Goal: Task Accomplishment & Management: Manage account settings

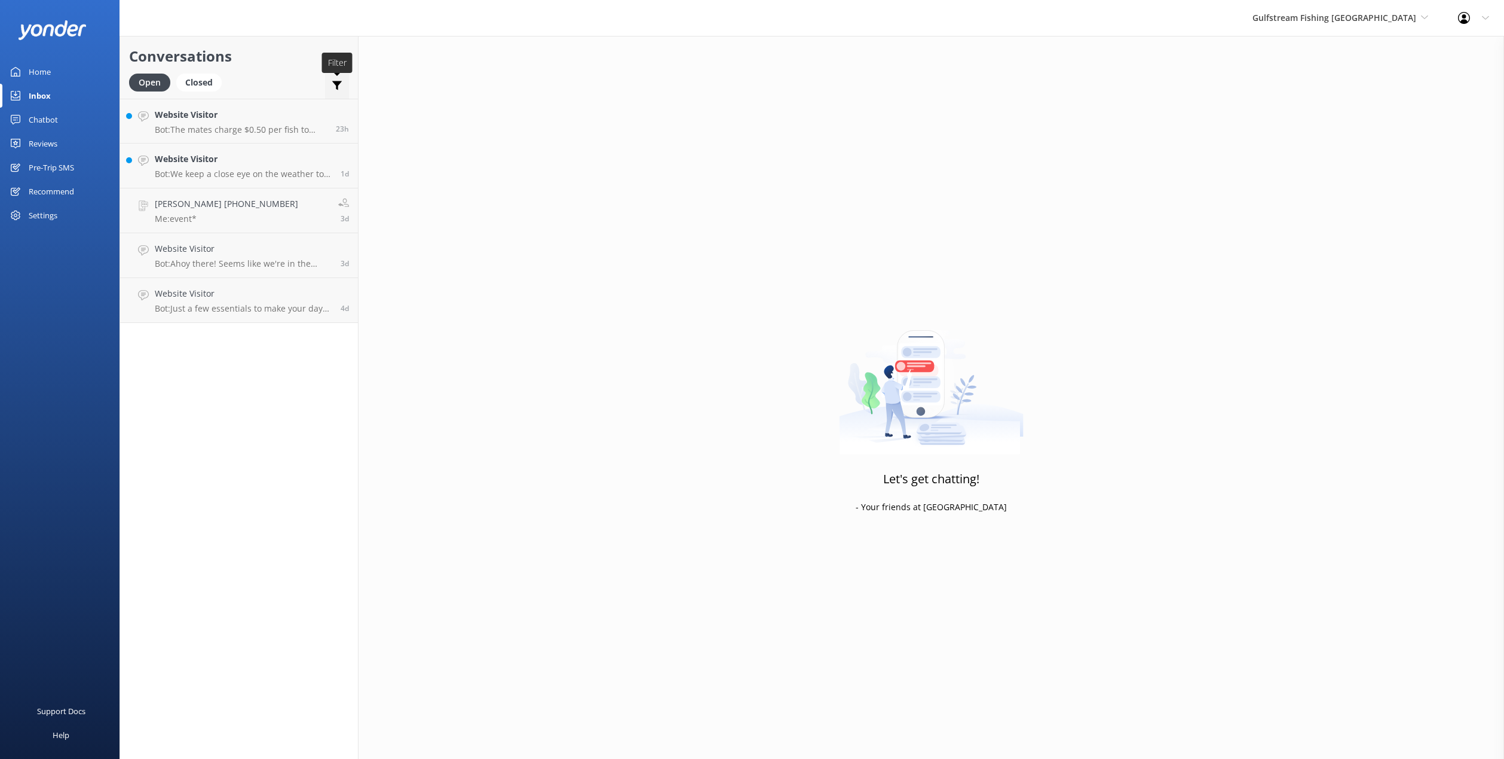
click at [342, 81] on icon at bounding box center [337, 85] width 12 height 12
click at [293, 78] on div "Open Closed Important Assigned to me Unassigned SMS" at bounding box center [239, 88] width 220 height 29
click at [338, 88] on use at bounding box center [337, 85] width 10 height 9
click at [197, 77] on div "Closed" at bounding box center [198, 83] width 45 height 18
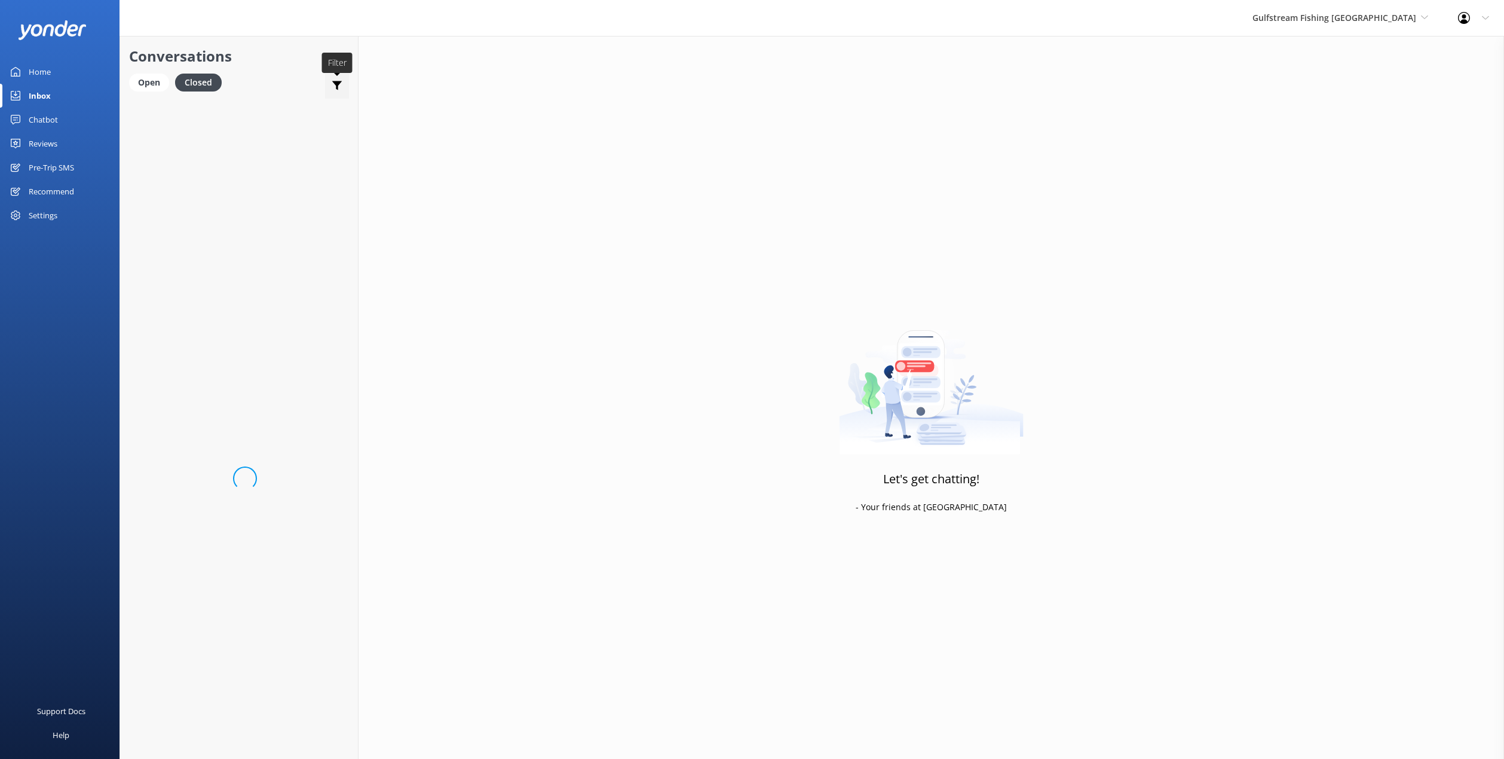
click at [340, 82] on use at bounding box center [337, 85] width 10 height 9
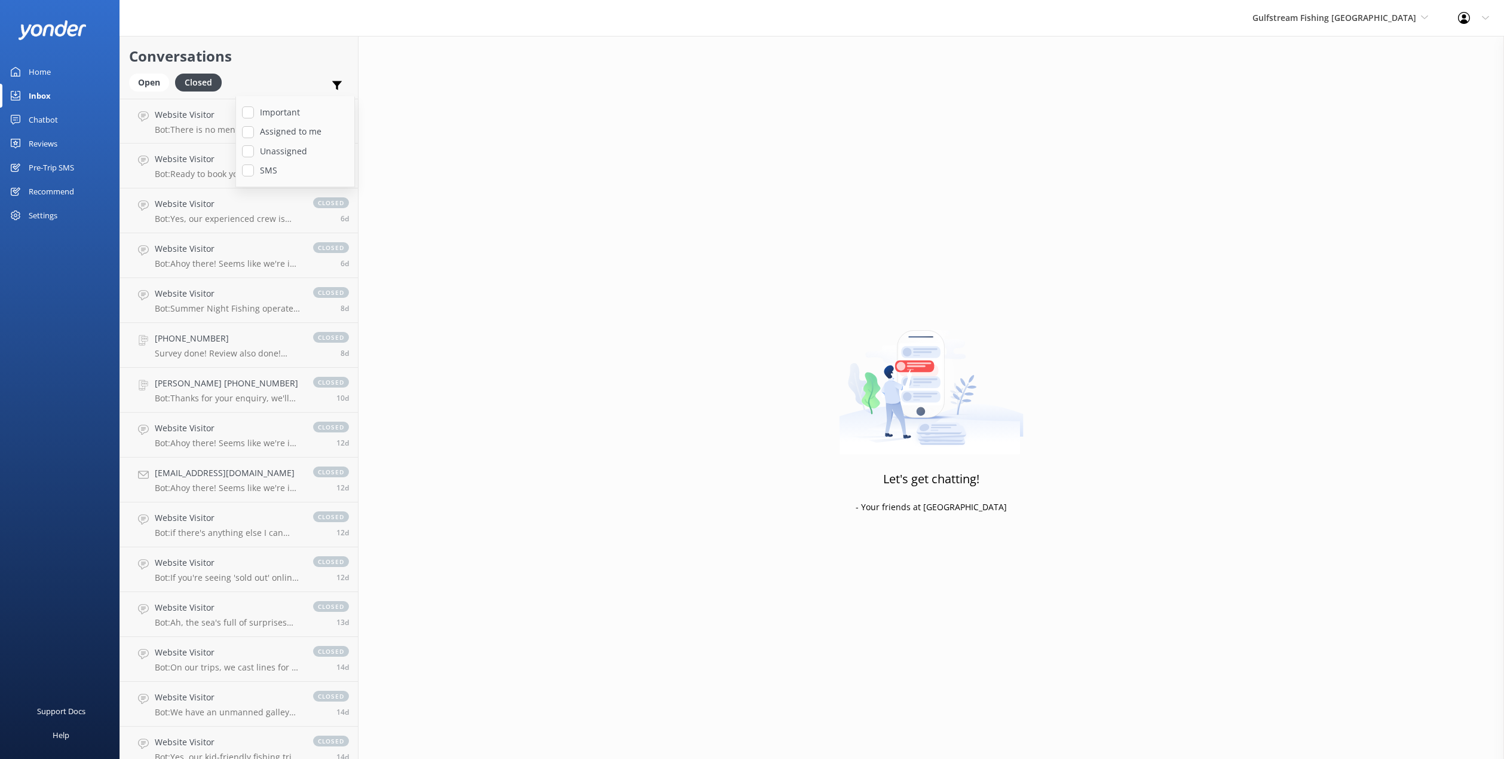
click at [314, 74] on div "Open Closed Important Assigned to me Unassigned SMS" at bounding box center [239, 88] width 220 height 29
click at [259, 115] on h4 "Website Visitor" at bounding box center [228, 114] width 146 height 13
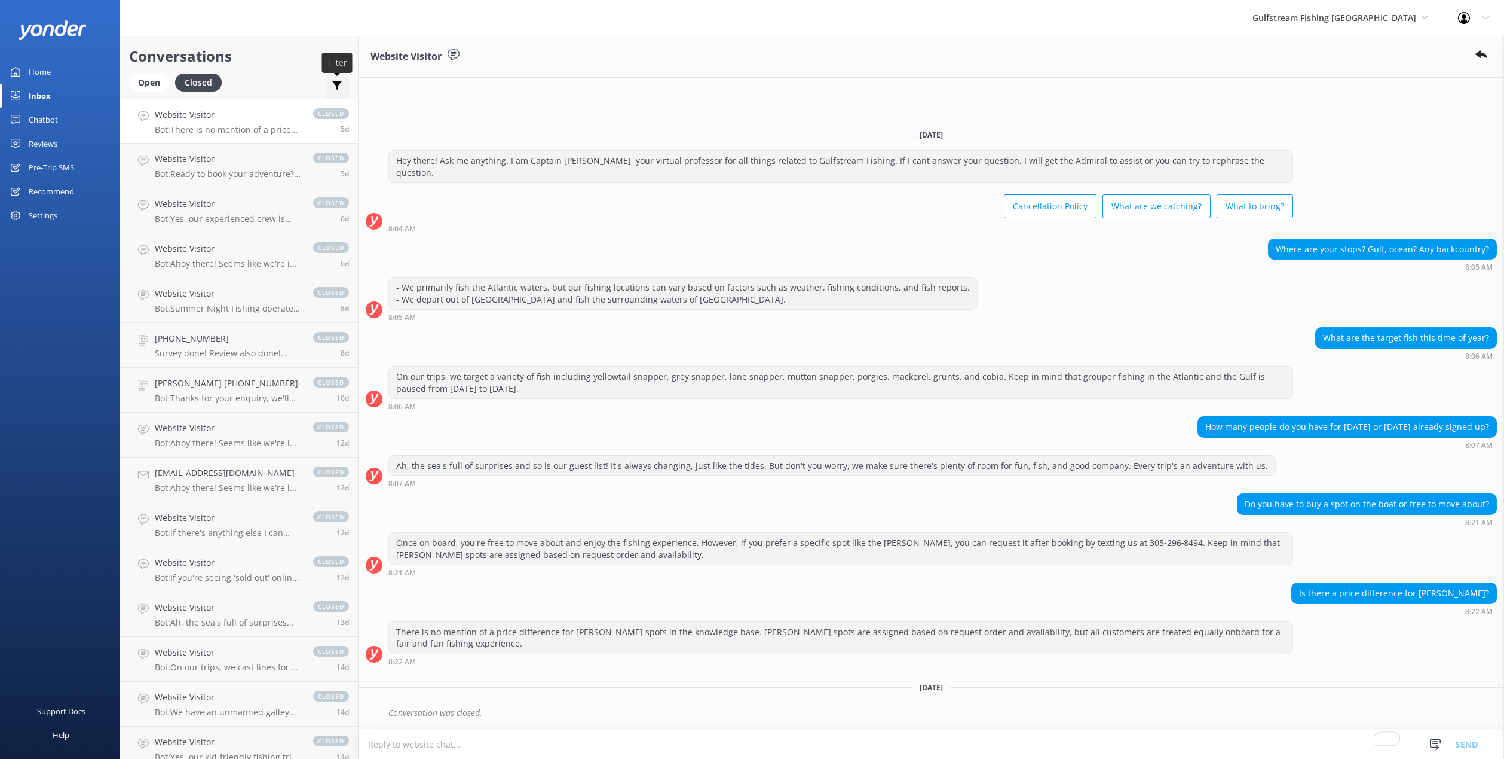
click at [336, 91] on div at bounding box center [337, 87] width 12 height 17
click at [704, 54] on div "Website Visitor" at bounding box center [932, 57] width 1146 height 42
click at [455, 53] on icon at bounding box center [454, 55] width 12 height 12
click at [155, 85] on div "Open" at bounding box center [149, 83] width 40 height 18
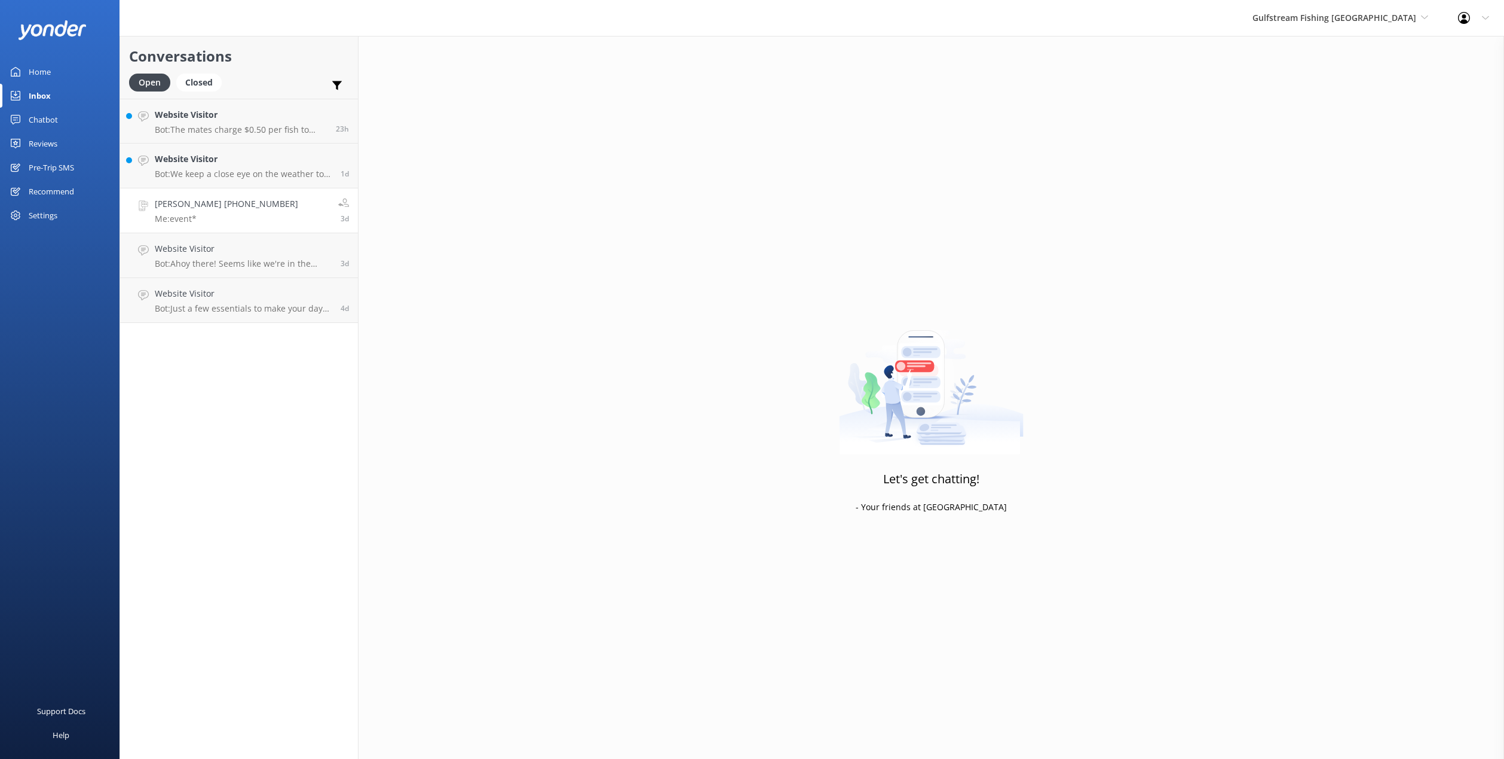
click at [225, 215] on p "Me: event*" at bounding box center [226, 218] width 143 height 11
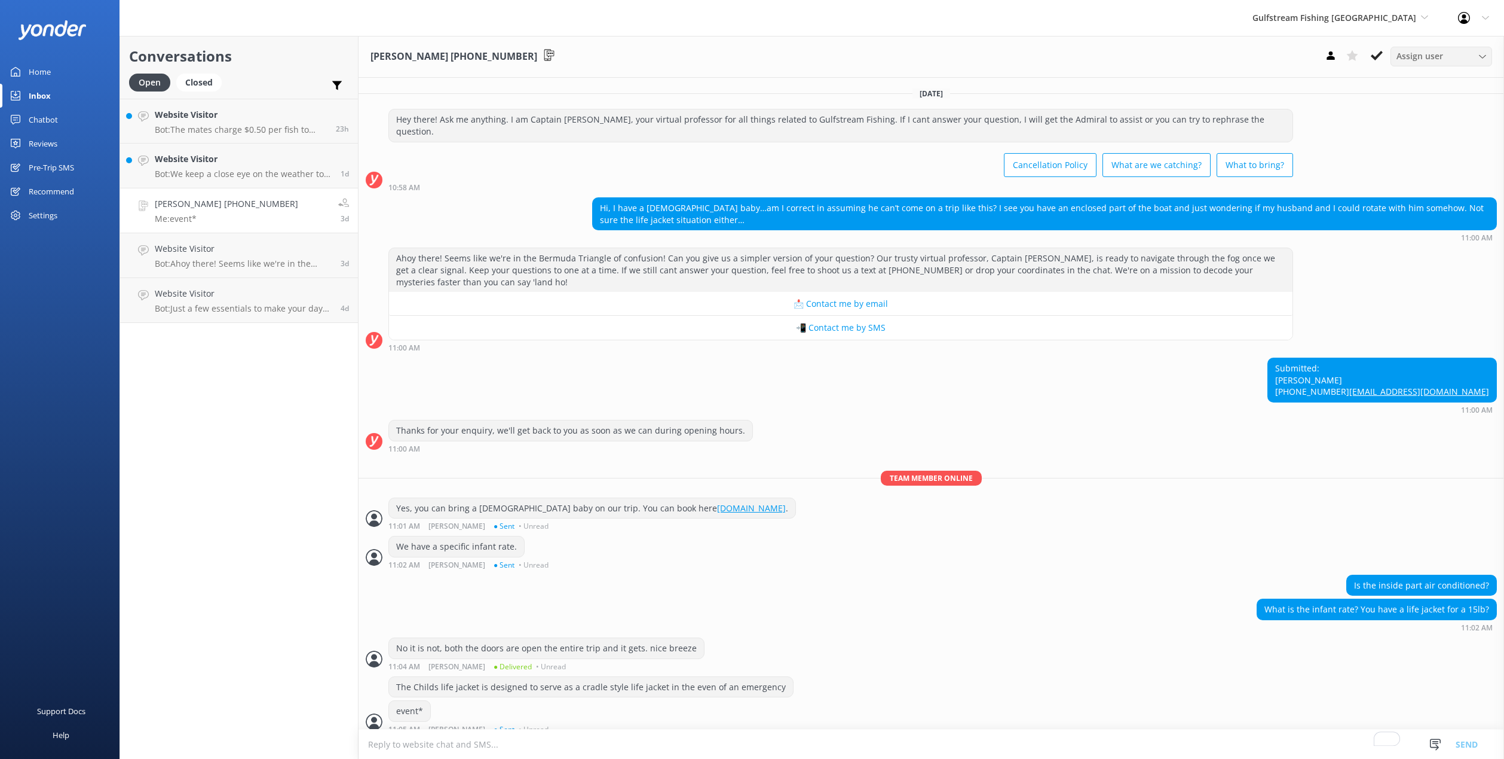
click at [1417, 63] on div "Assign user [PERSON_NAME]" at bounding box center [1442, 56] width 102 height 19
click at [1265, 57] on div "[PERSON_NAME] [PHONE_NUMBER] Assign user [PERSON_NAME]" at bounding box center [932, 57] width 1146 height 42
click at [1328, 54] on icon at bounding box center [1331, 56] width 12 height 12
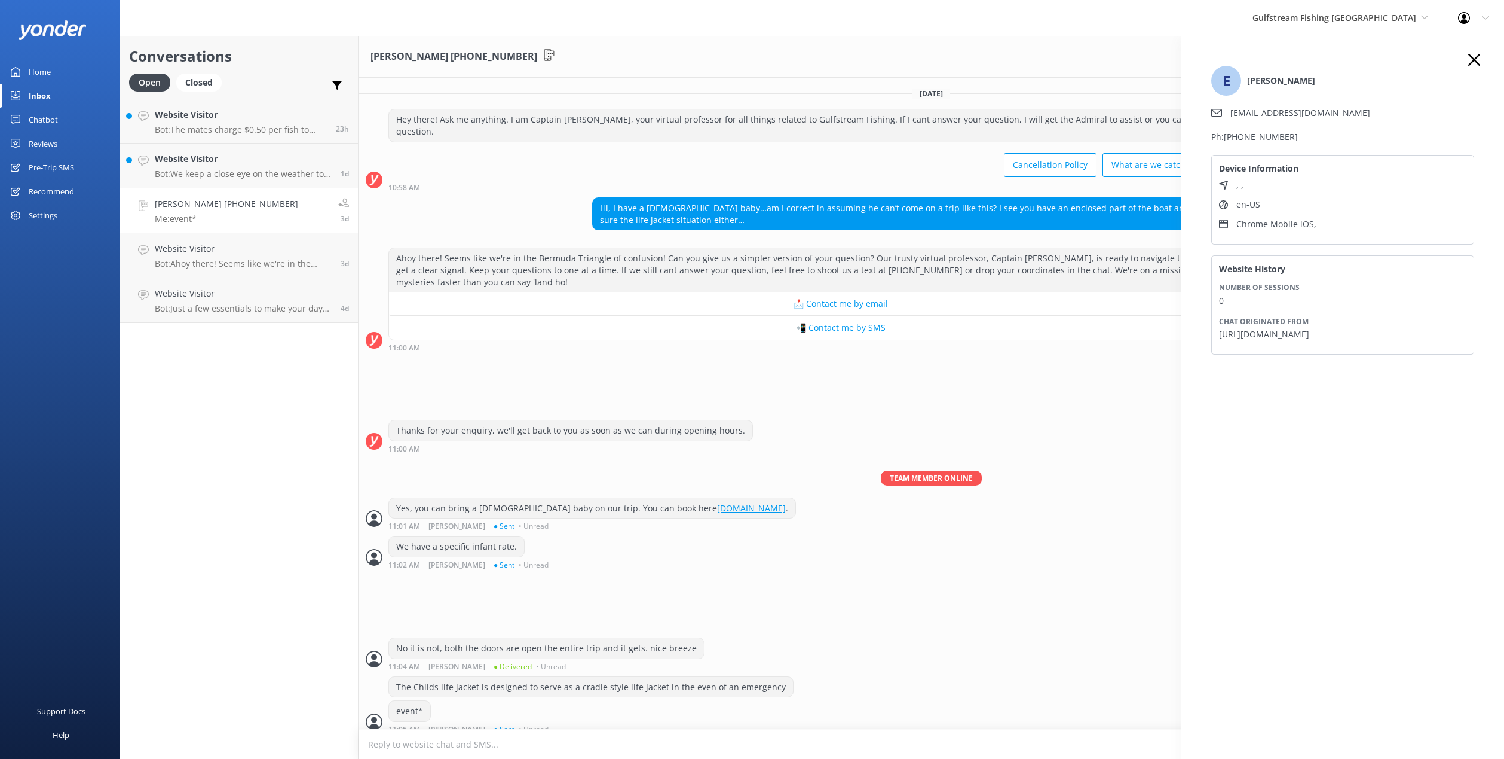
click at [1473, 63] on icon "button" at bounding box center [1475, 60] width 12 height 12
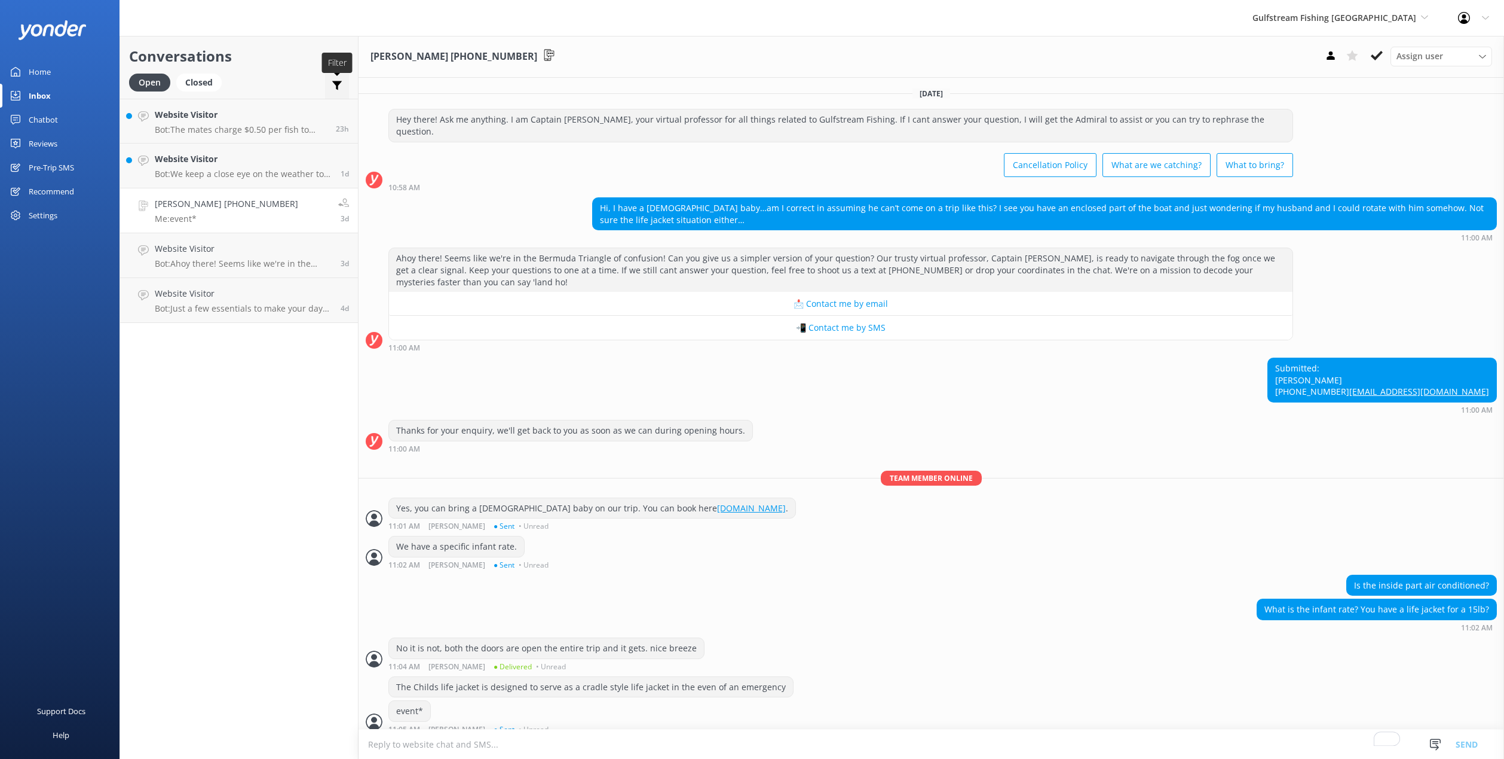
click at [337, 84] on use at bounding box center [337, 85] width 10 height 9
click at [646, 35] on div "Gulfstream Fishing Key West Yonder Zipline [PERSON_NAME]'s River Rafting Chippe…" at bounding box center [752, 18] width 1504 height 36
click at [1353, 57] on use at bounding box center [1352, 55] width 11 height 11
click at [1353, 57] on use at bounding box center [1353, 55] width 12 height 11
click at [335, 87] on icon at bounding box center [337, 85] width 12 height 12
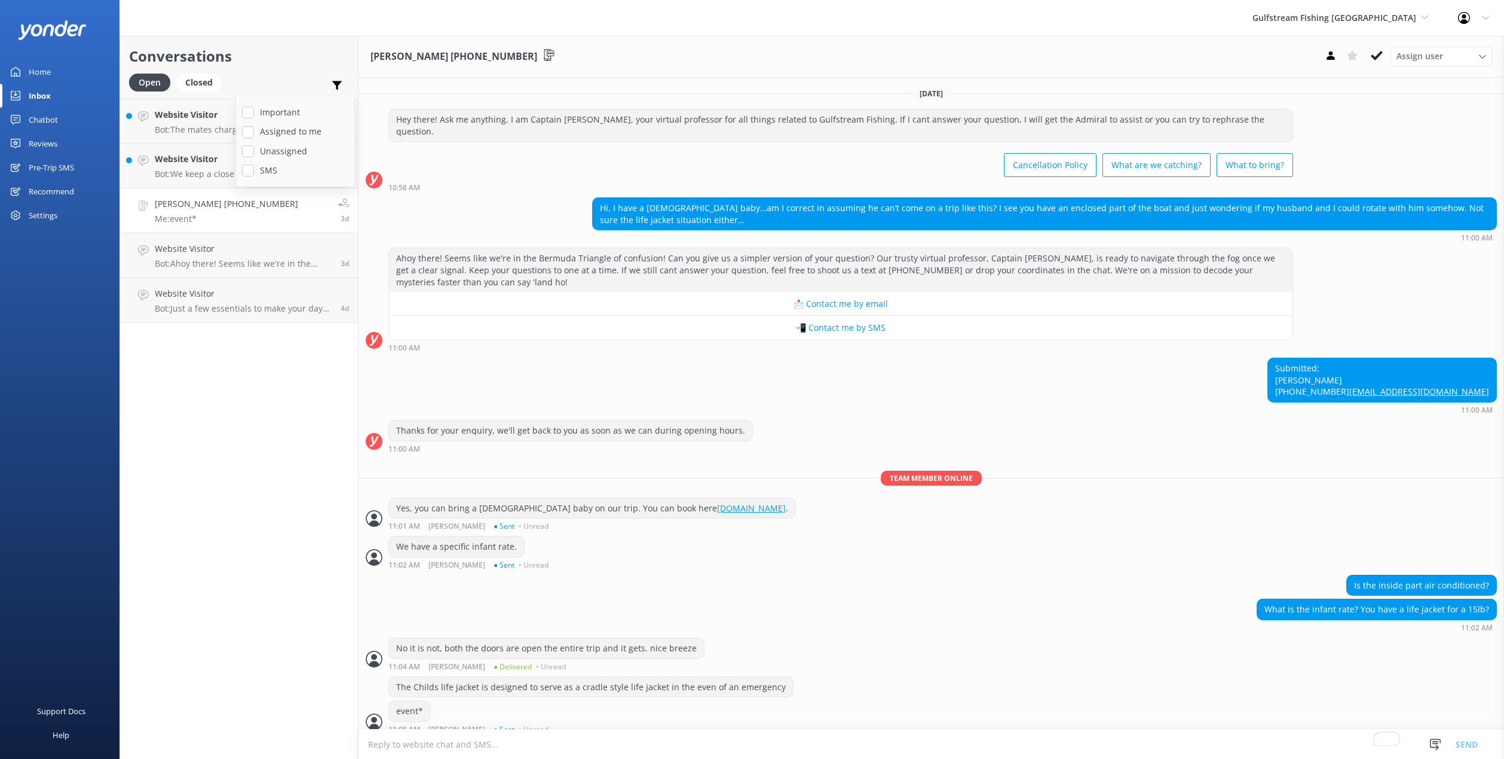
click at [665, 32] on div "Gulfstream Fishing Key West Yonder Zipline [PERSON_NAME]'s River Rafting Chippe…" at bounding box center [752, 18] width 1504 height 36
click at [1360, 53] on button at bounding box center [1353, 56] width 22 height 18
click at [1353, 55] on div "Assign user [PERSON_NAME]" at bounding box center [1406, 56] width 172 height 19
click at [1351, 58] on use at bounding box center [1353, 55] width 12 height 11
click at [675, 732] on textarea "To enrich screen reader interactions, please activate Accessibility in Grammarl…" at bounding box center [932, 743] width 1146 height 29
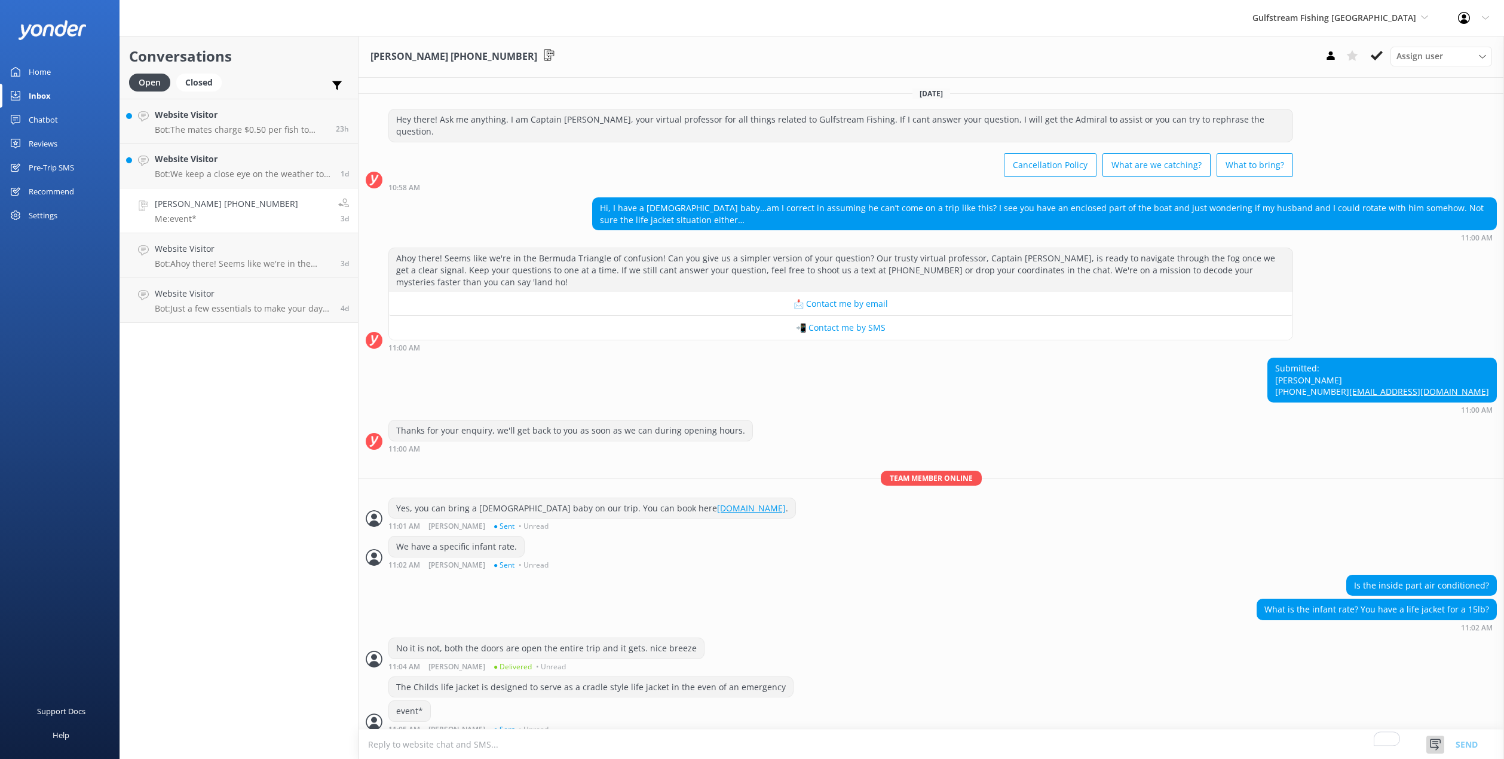
click at [1435, 744] on icon at bounding box center [1436, 744] width 12 height 12
click at [1326, 742] on textarea "To enrich screen reader interactions, please activate Accessibility in Grammarl…" at bounding box center [932, 743] width 1146 height 29
click at [1255, 72] on div "[PERSON_NAME] [PHONE_NUMBER] Assign user [PERSON_NAME]" at bounding box center [932, 57] width 1146 height 42
click at [337, 88] on use at bounding box center [337, 85] width 10 height 9
click at [337, 86] on use at bounding box center [337, 85] width 10 height 9
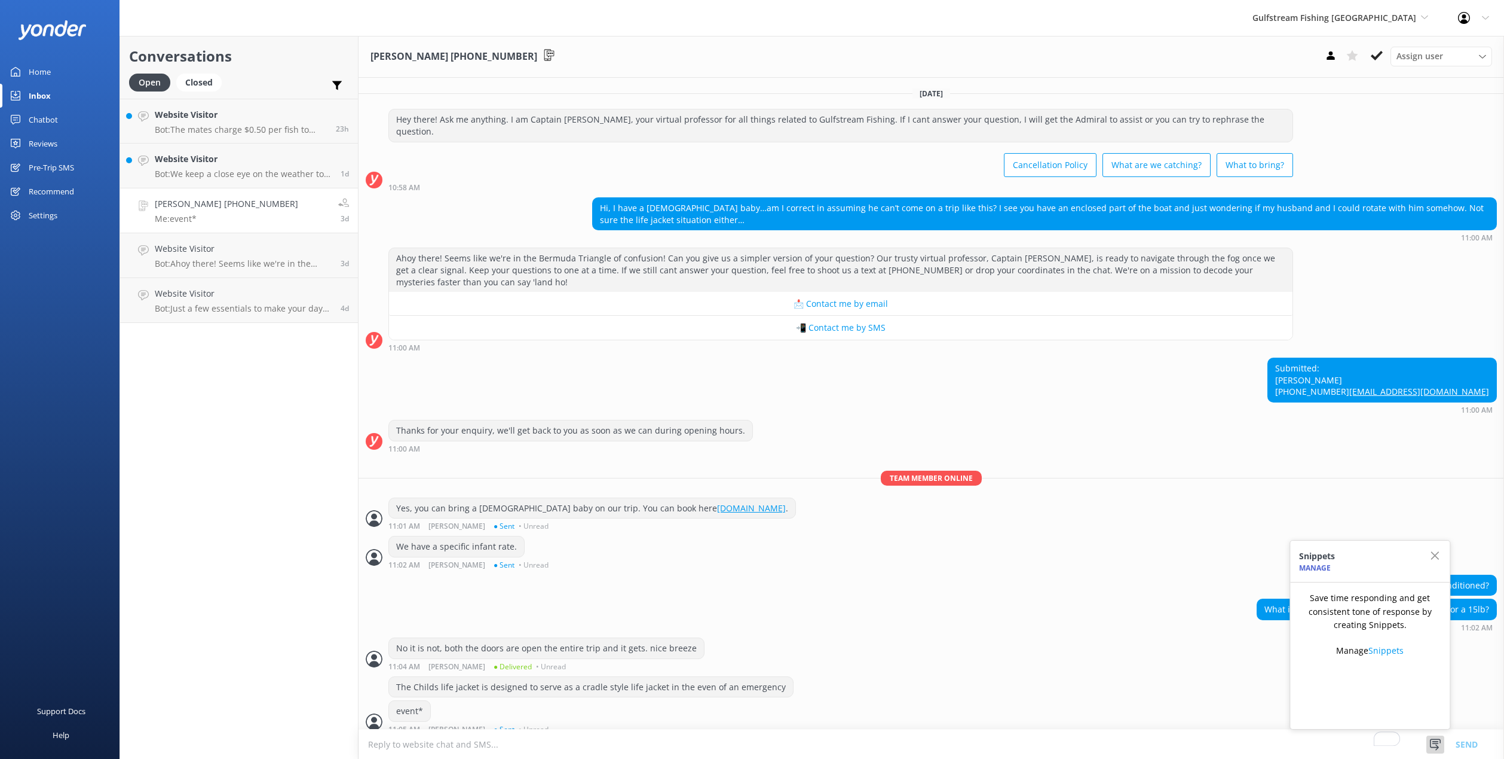
click at [1253, 52] on div "[PERSON_NAME] [PHONE_NUMBER] Assign user [PERSON_NAME]" at bounding box center [932, 57] width 1146 height 42
click at [1411, 60] on span "Assign user" at bounding box center [1420, 56] width 47 height 13
click at [1271, 40] on div "[PERSON_NAME] [PHONE_NUMBER] Assign user [PERSON_NAME]" at bounding box center [932, 57] width 1146 height 42
click at [543, 51] on icon at bounding box center [549, 55] width 12 height 12
click at [341, 90] on icon at bounding box center [337, 85] width 12 height 12
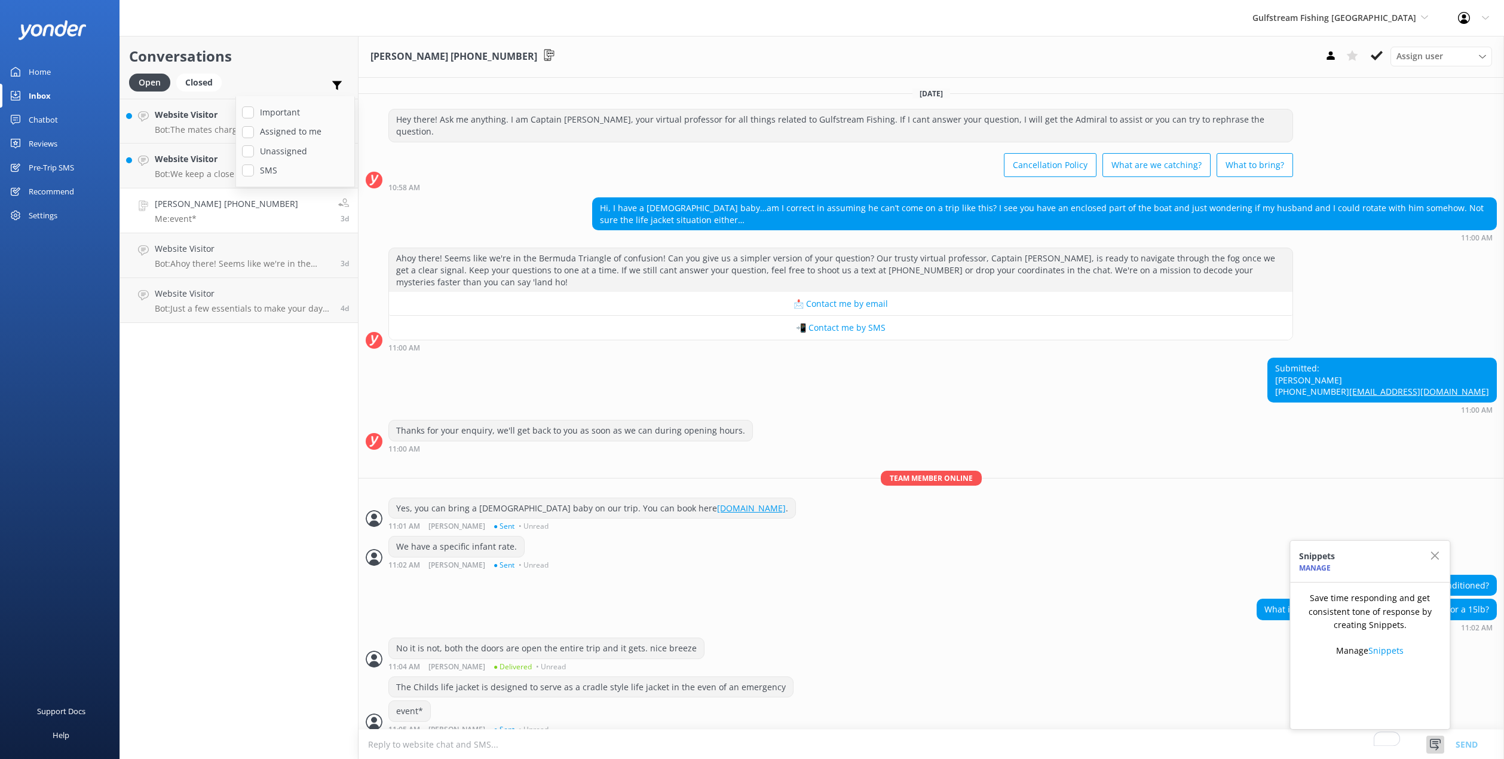
click at [771, 43] on div "[PERSON_NAME] [PHONE_NUMBER] Assign user [PERSON_NAME]" at bounding box center [932, 57] width 1146 height 42
click at [338, 87] on icon at bounding box center [337, 85] width 12 height 12
click at [1421, 53] on span "Assign user" at bounding box center [1420, 56] width 47 height 13
click at [1438, 57] on span "Assign user" at bounding box center [1420, 56] width 47 height 13
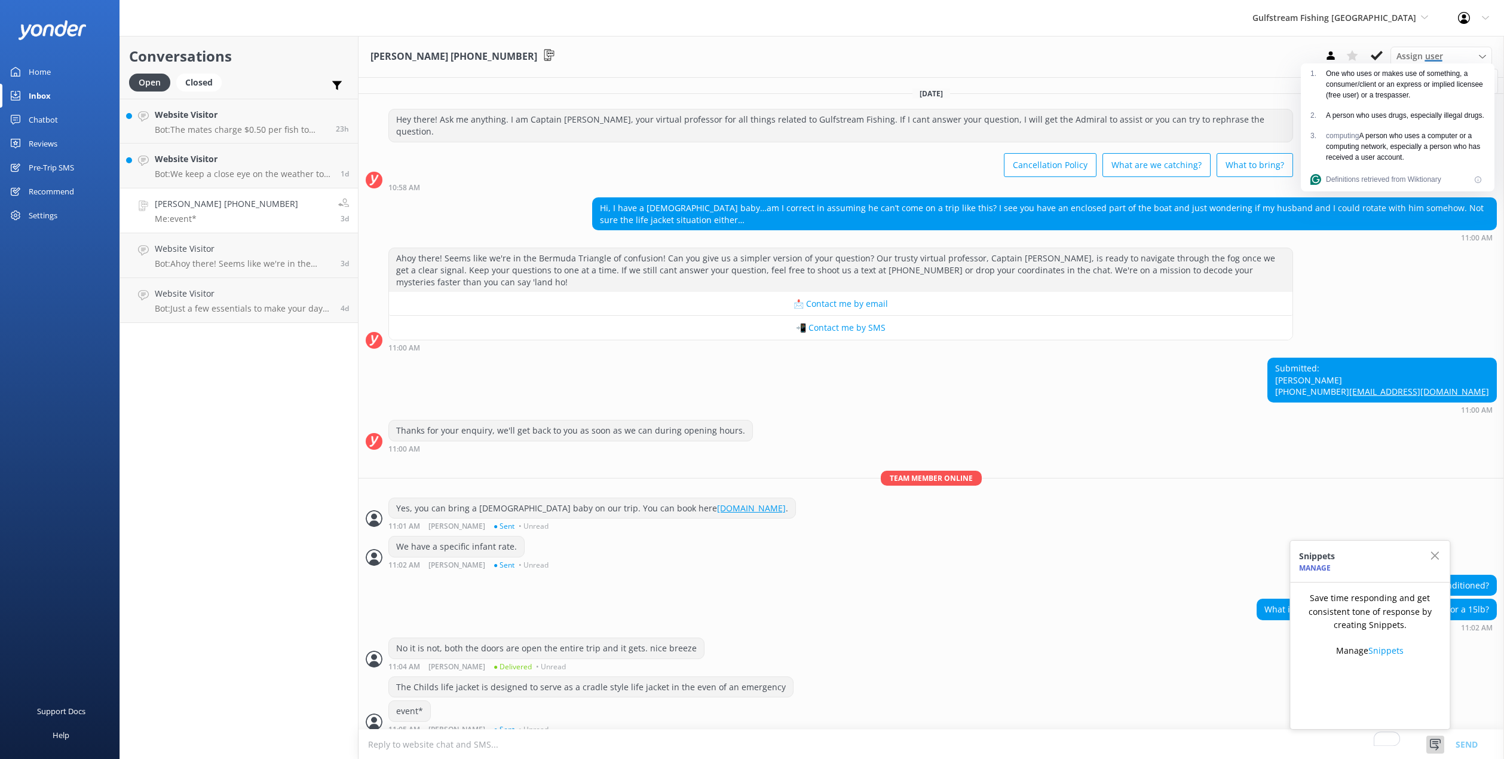
click at [1286, 59] on div "[PERSON_NAME] [PHONE_NUMBER] Assign user [PERSON_NAME]" at bounding box center [932, 57] width 1146 height 42
click at [50, 172] on div "Pre-Trip SMS" at bounding box center [51, 167] width 45 height 24
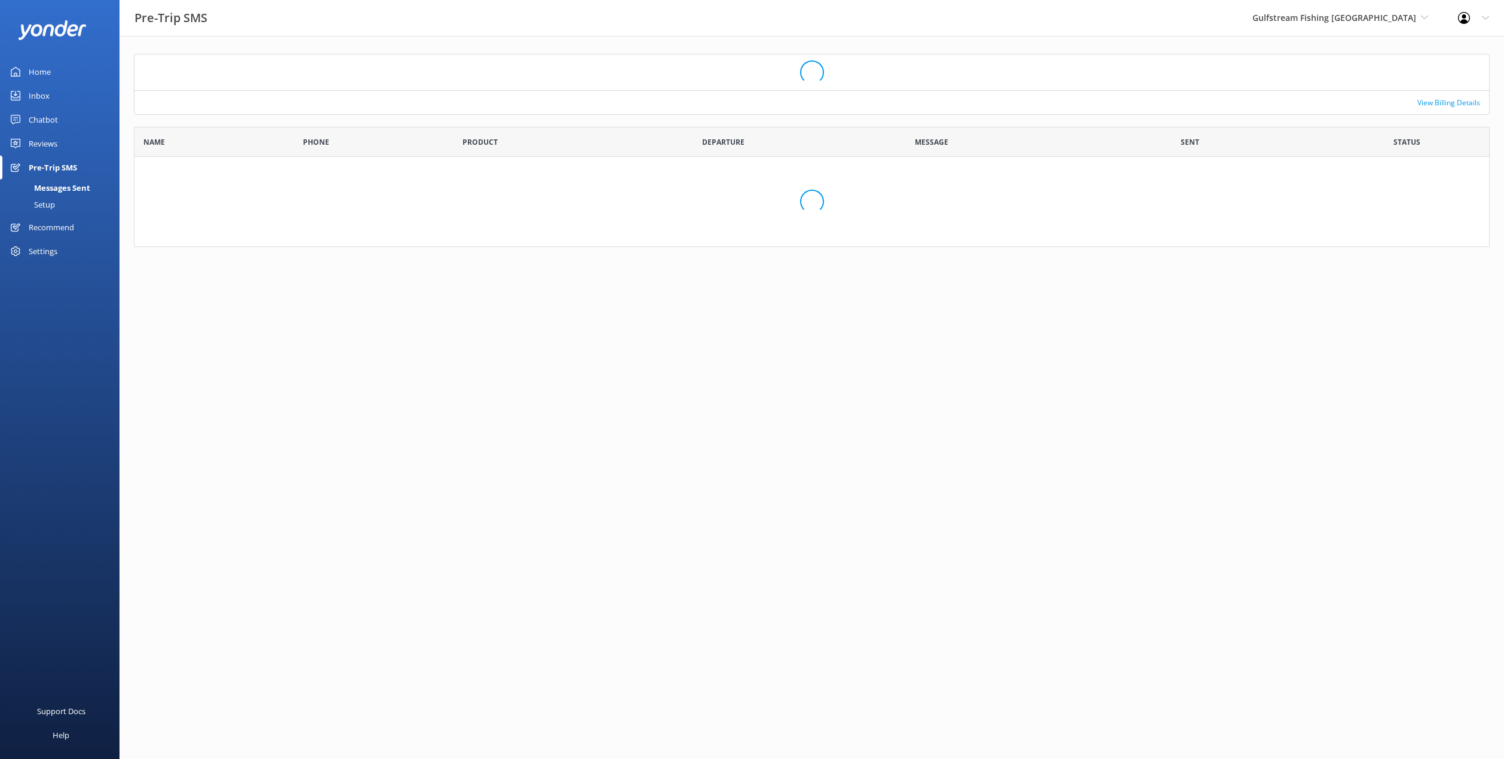
scroll to position [104, 1356]
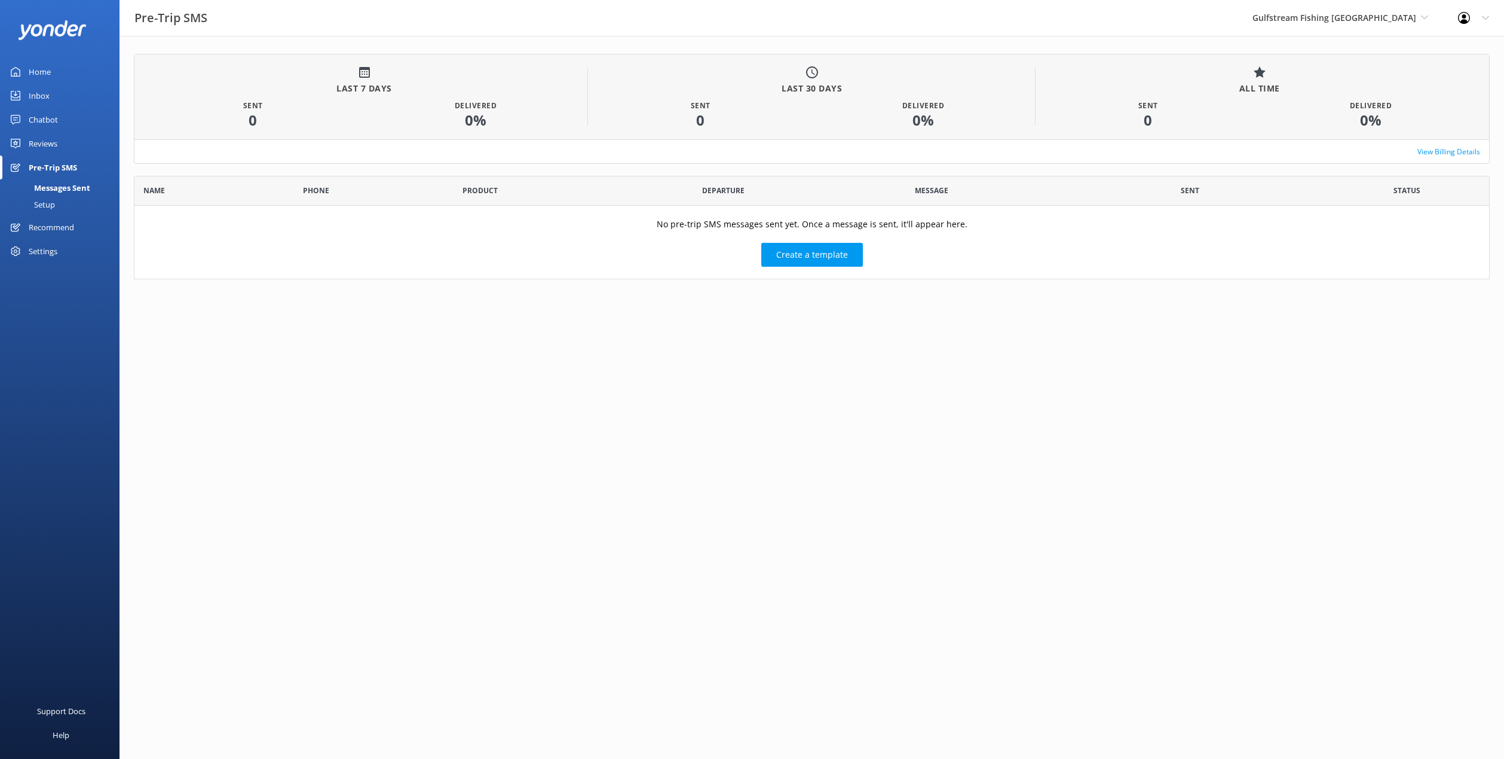
click at [54, 204] on div "Setup" at bounding box center [31, 204] width 48 height 17
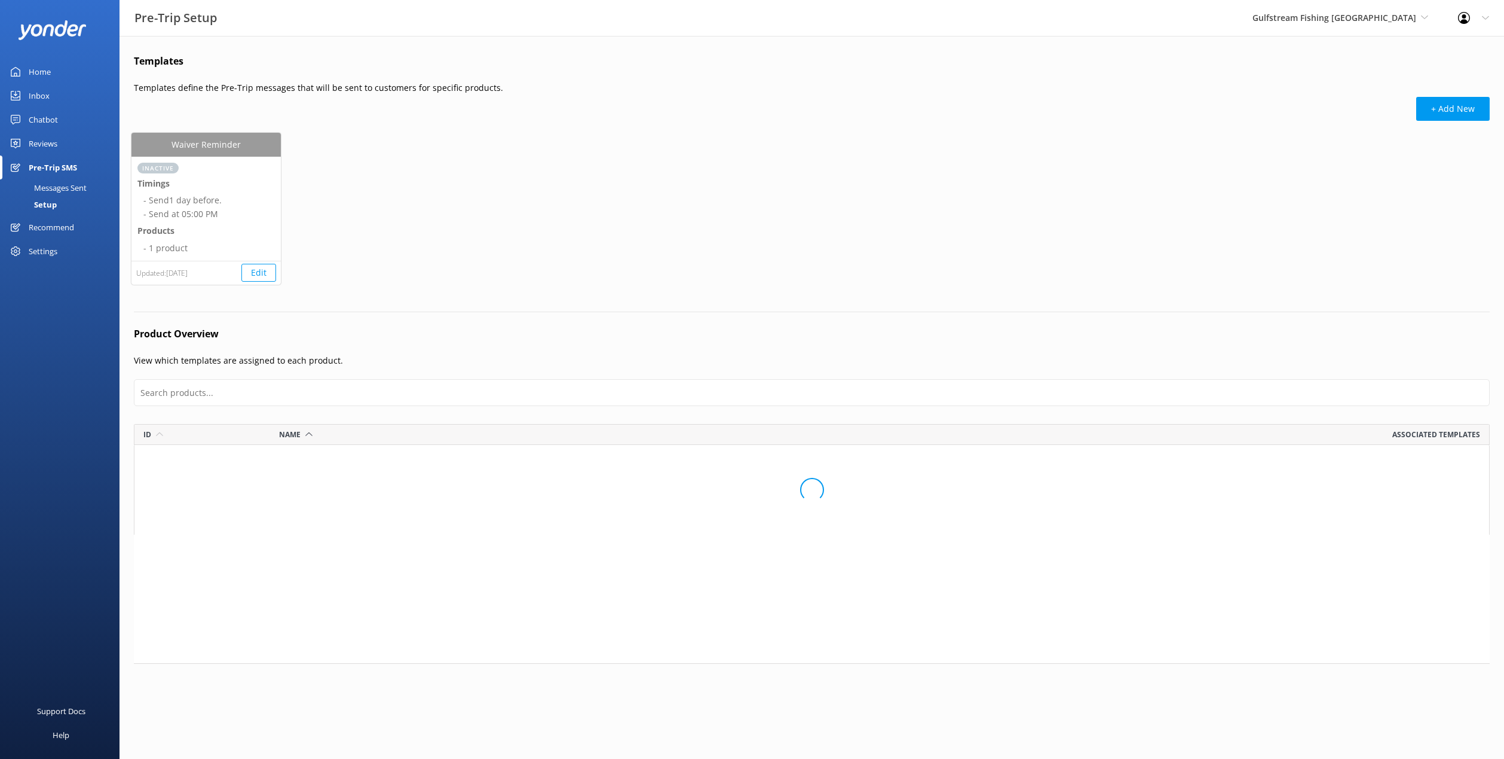
scroll to position [290, 1356]
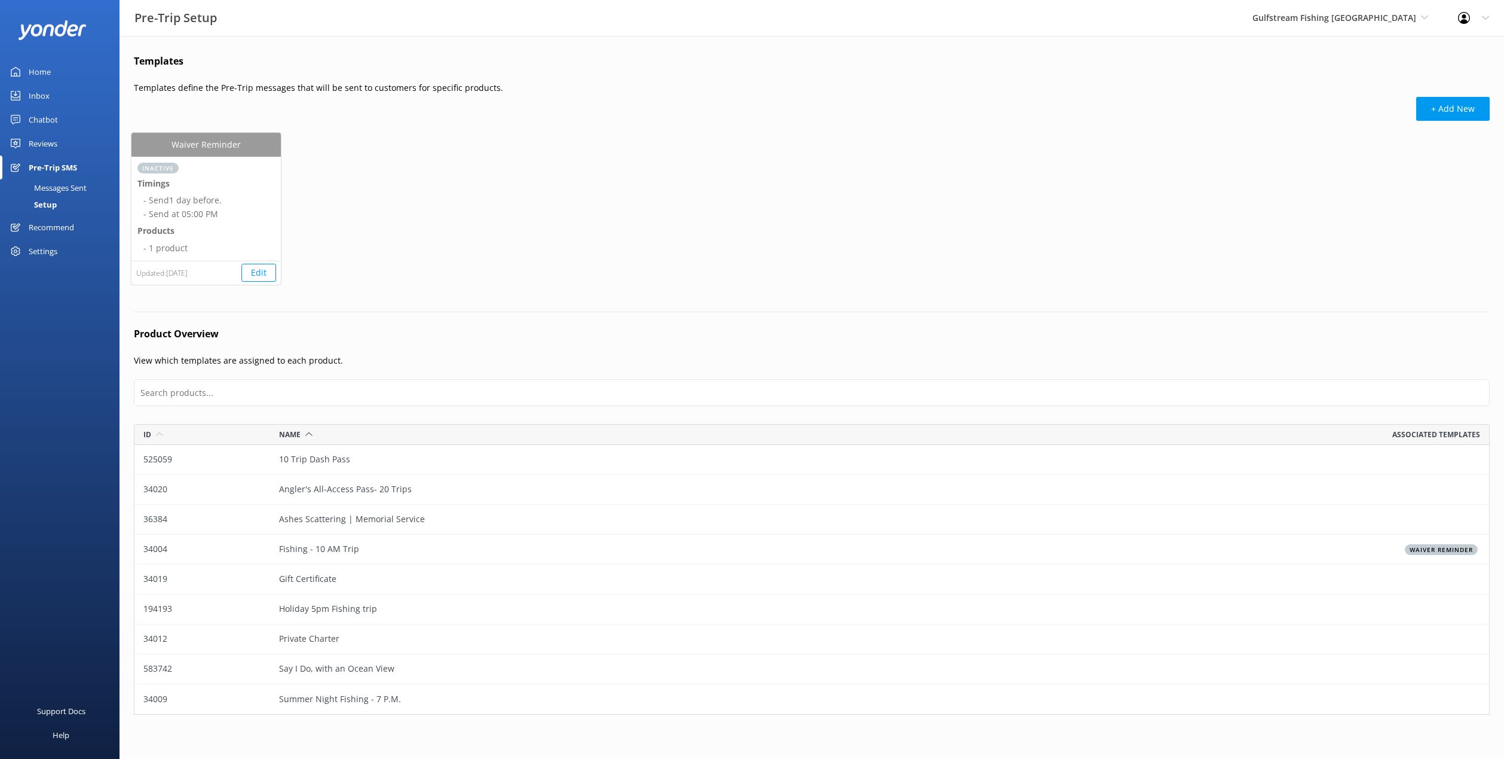
click at [65, 186] on div "Messages Sent" at bounding box center [46, 187] width 79 height 17
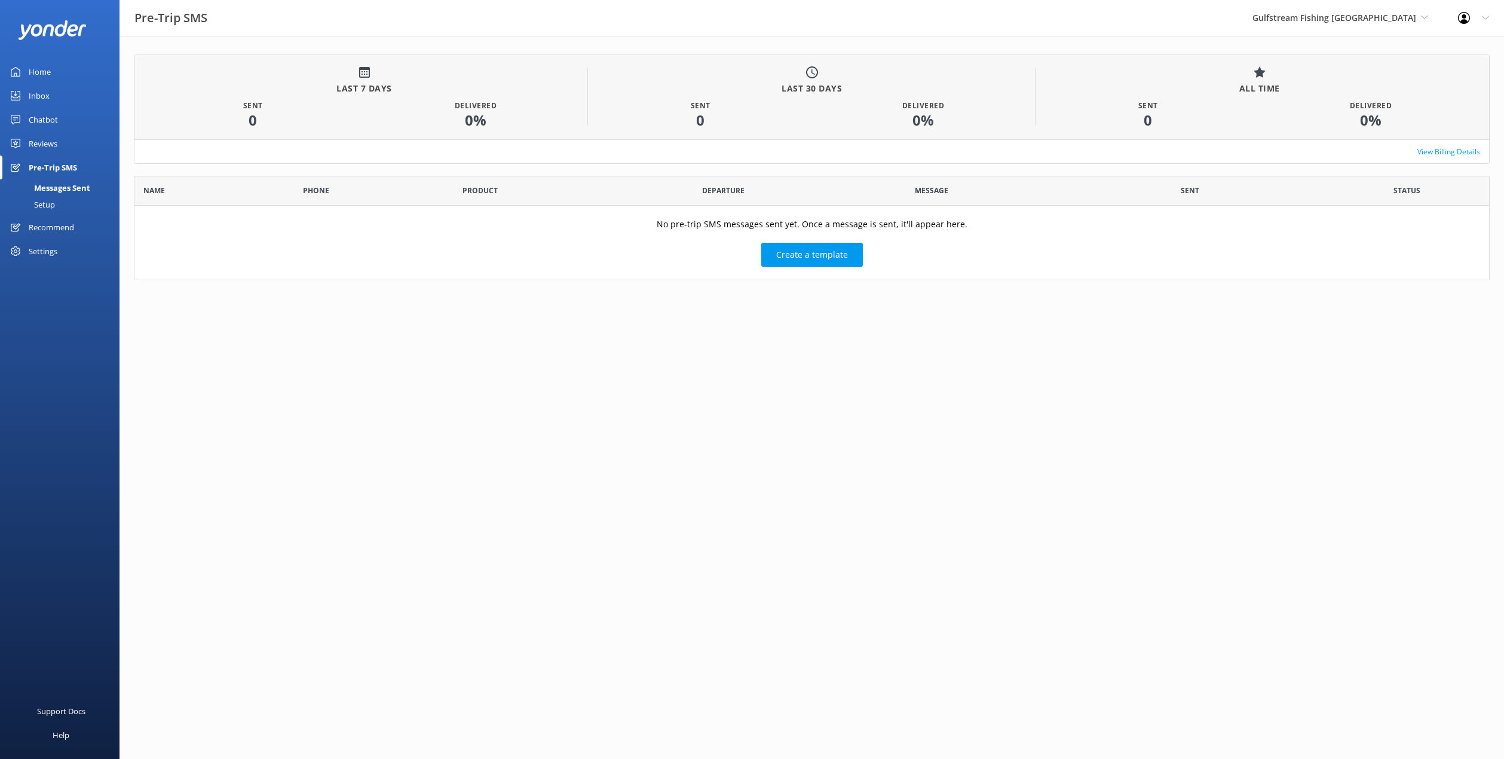
scroll to position [104, 1356]
click at [1439, 152] on link "View Billing Details" at bounding box center [1449, 151] width 63 height 11
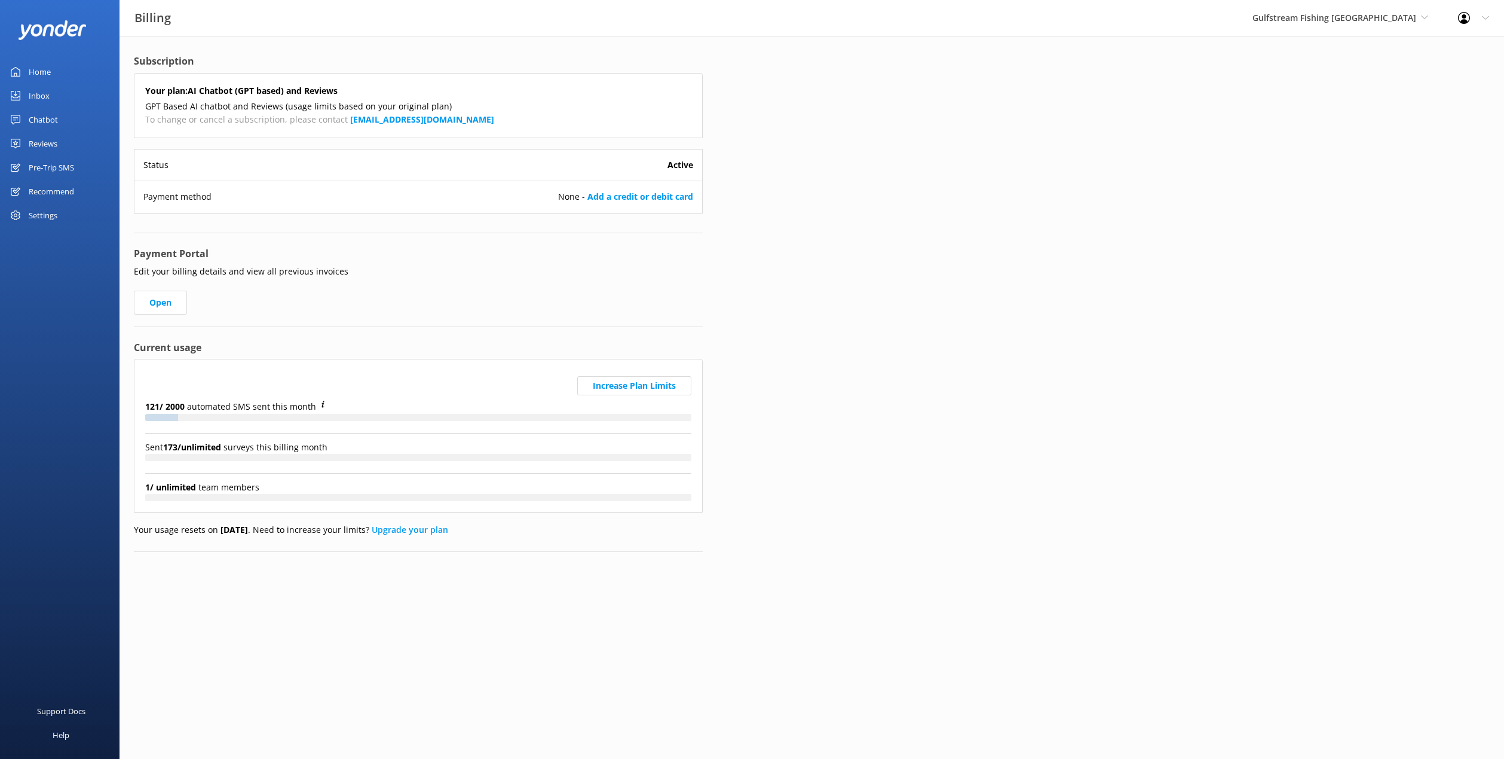
click at [81, 149] on link "Reviews" at bounding box center [60, 143] width 120 height 24
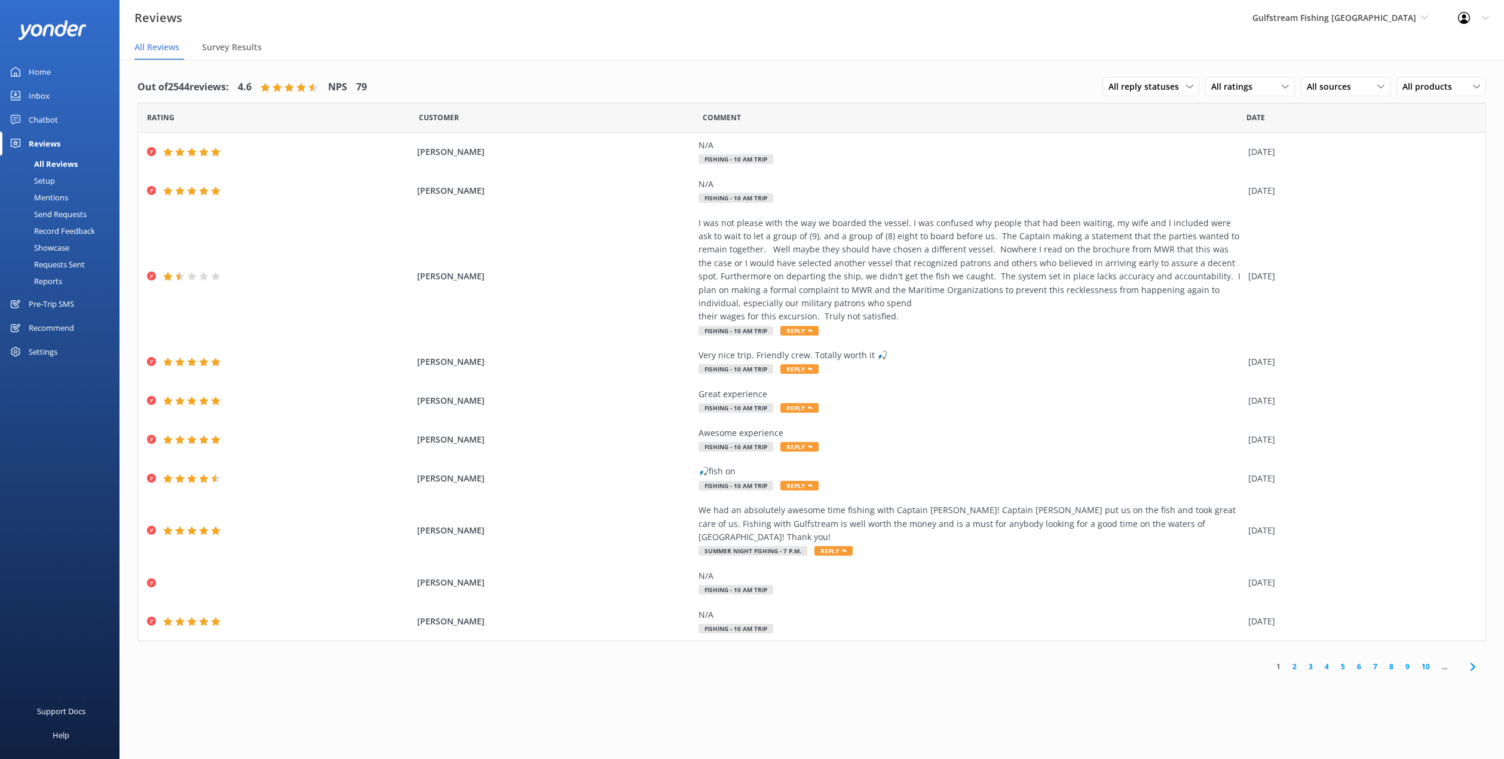
click at [62, 217] on div "Send Requests" at bounding box center [46, 214] width 79 height 17
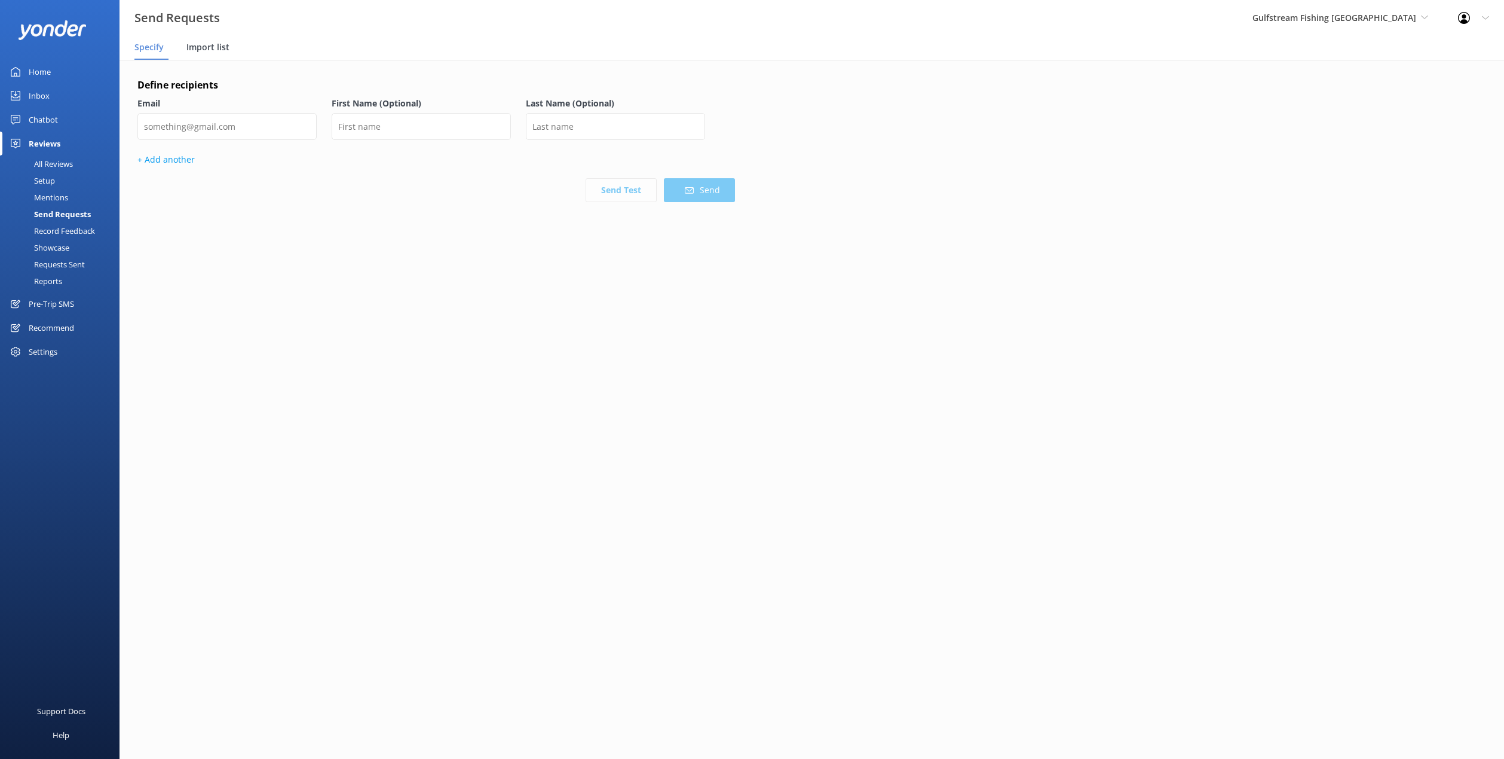
click at [204, 47] on span "Import list" at bounding box center [207, 47] width 43 height 12
